Goal: Information Seeking & Learning: Find specific fact

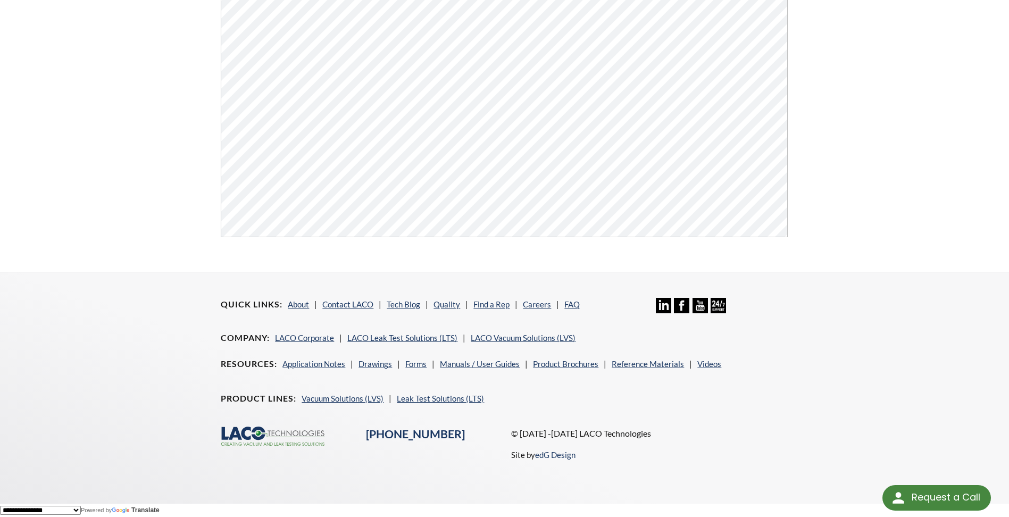
drag, startPoint x: 25, startPoint y: 173, endPoint x: 29, endPoint y: 166, distance: 8.3
click at [56, 320] on footer "Quick Links About Contact LACO Tech Blog Quality Find a Rep Careers FAQ Linkedi…" at bounding box center [504, 388] width 1009 height 232
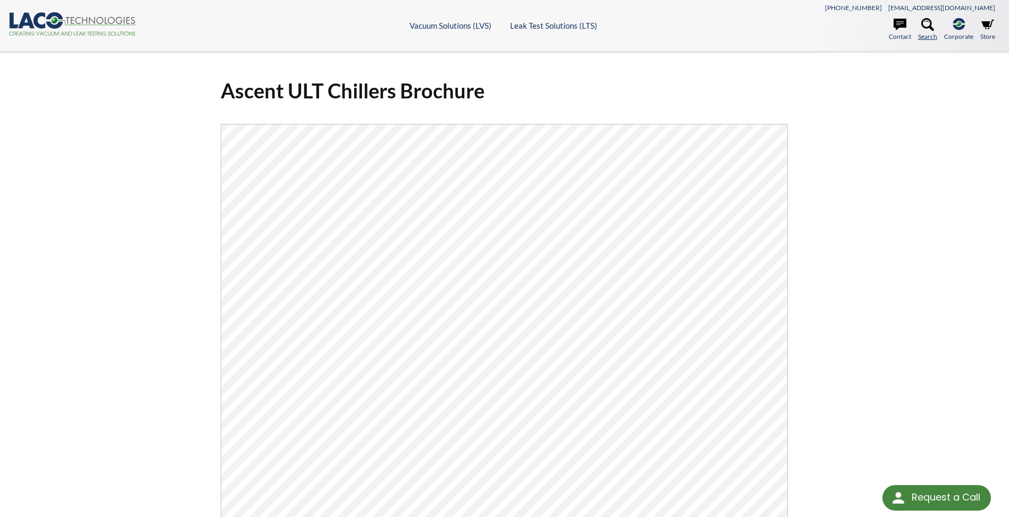
click at [928, 23] on icon at bounding box center [928, 24] width 13 height 13
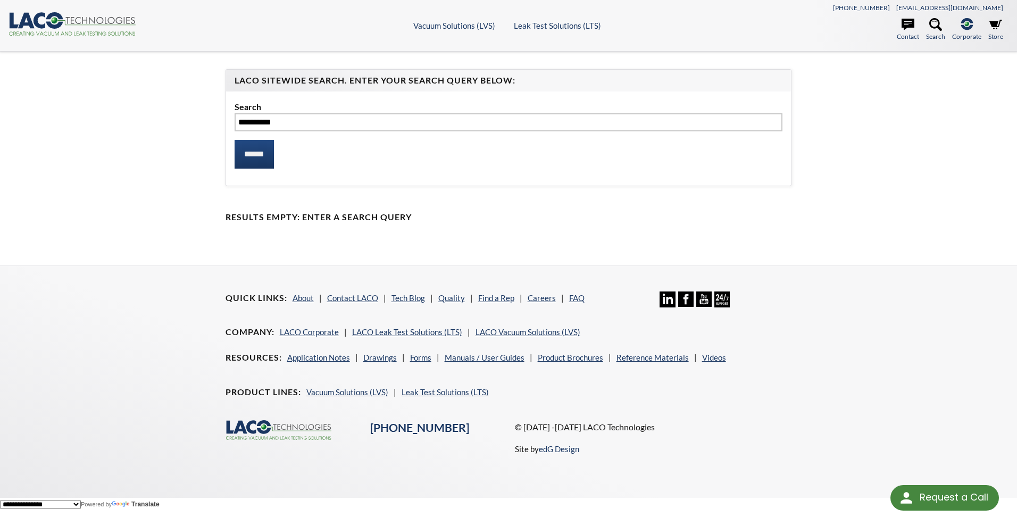
type input "*********"
click at [235, 140] on input "******" at bounding box center [254, 154] width 39 height 29
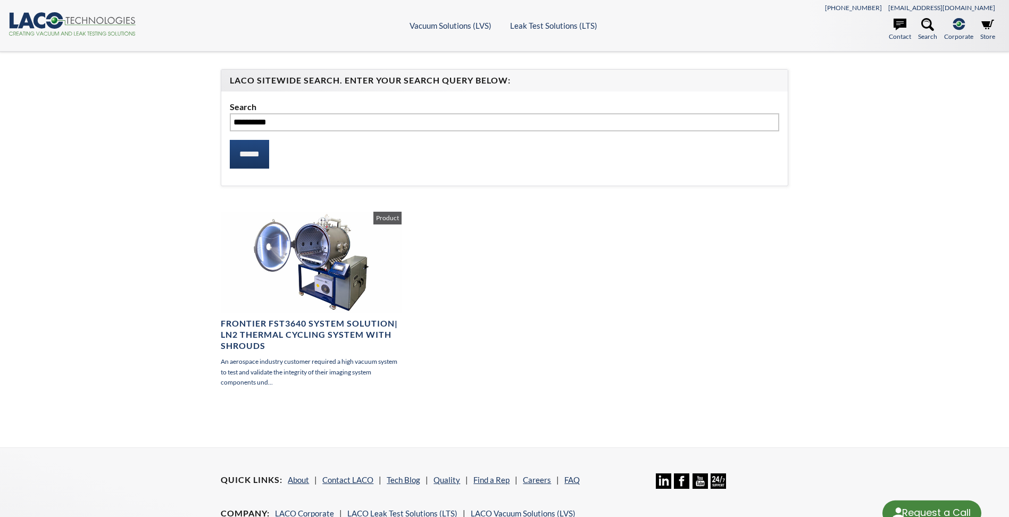
select select "Language Translate Widget"
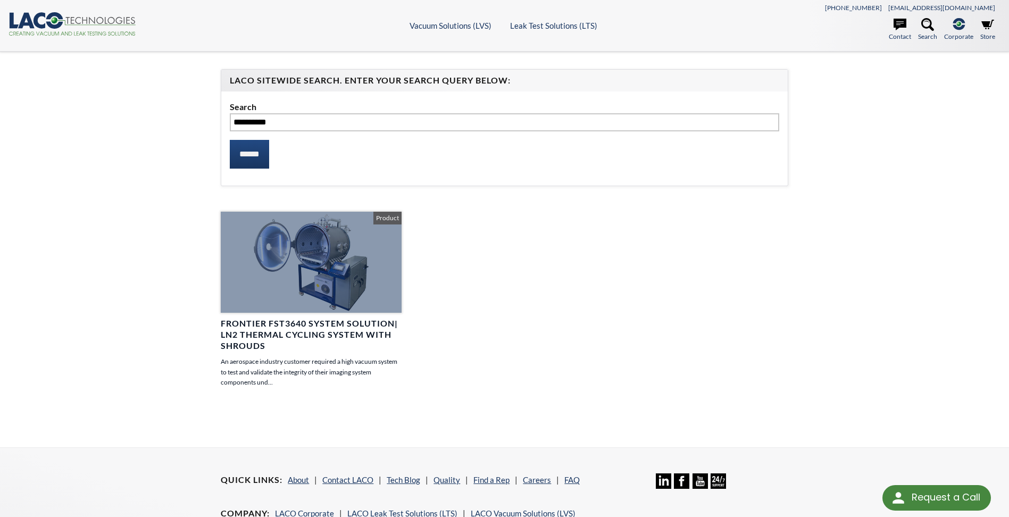
click at [283, 329] on h4 "Frontier FST3640 System Solution| LN2 Thermal Cycling System with Shrouds" at bounding box center [311, 334] width 180 height 33
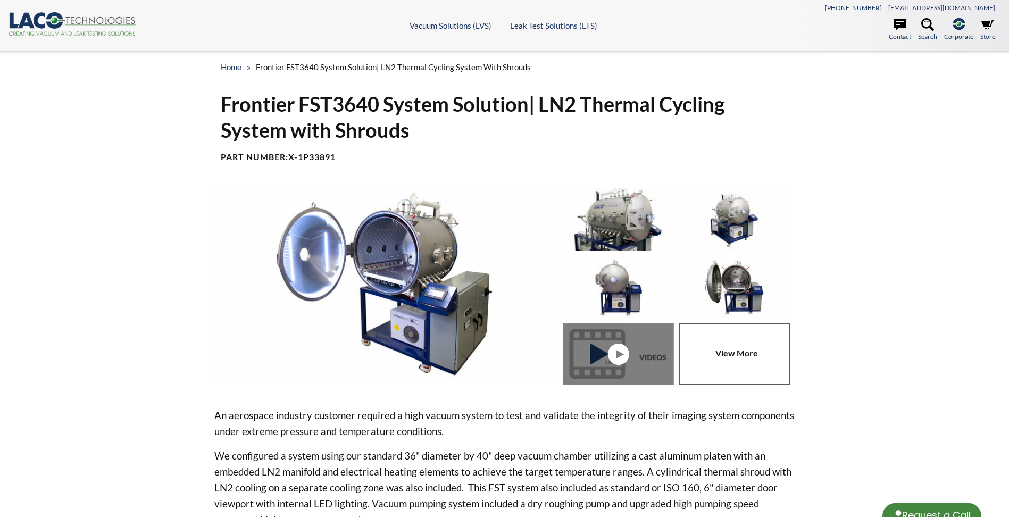
select select "Language Translate Widget"
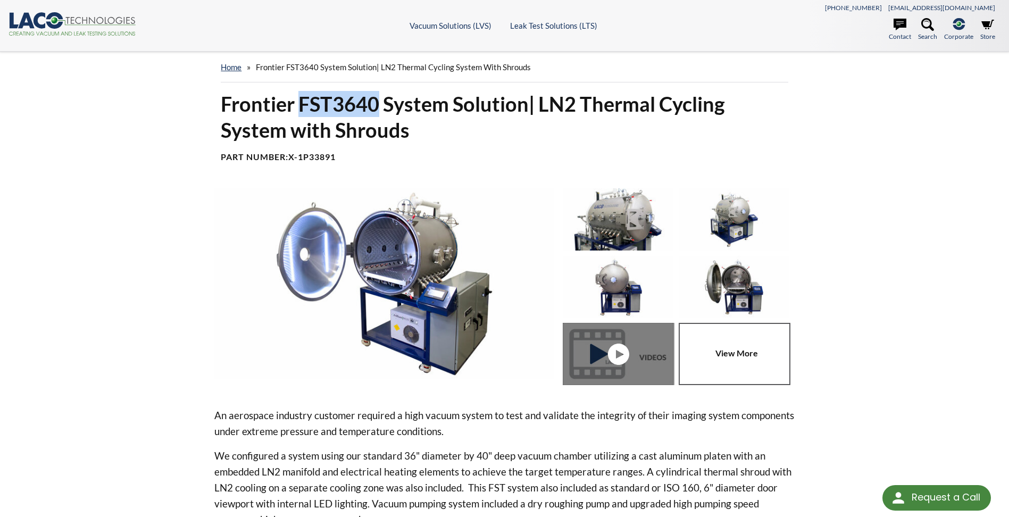
drag, startPoint x: 303, startPoint y: 98, endPoint x: 377, endPoint y: 97, distance: 74.5
click at [377, 97] on h1 "Frontier FST3640 System Solution| LN2 Thermal Cycling System with Shrouds" at bounding box center [504, 117] width 567 height 53
copy h1 "FST3640"
